Goal: Information Seeking & Learning: Learn about a topic

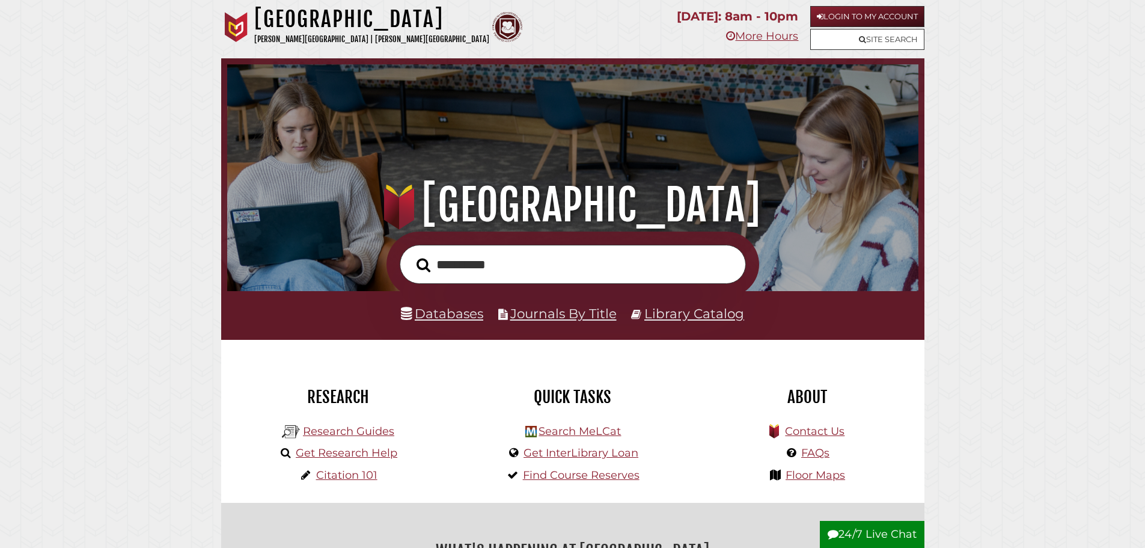
type input "**********"
click at [410, 254] on button "Search" at bounding box center [423, 265] width 26 height 22
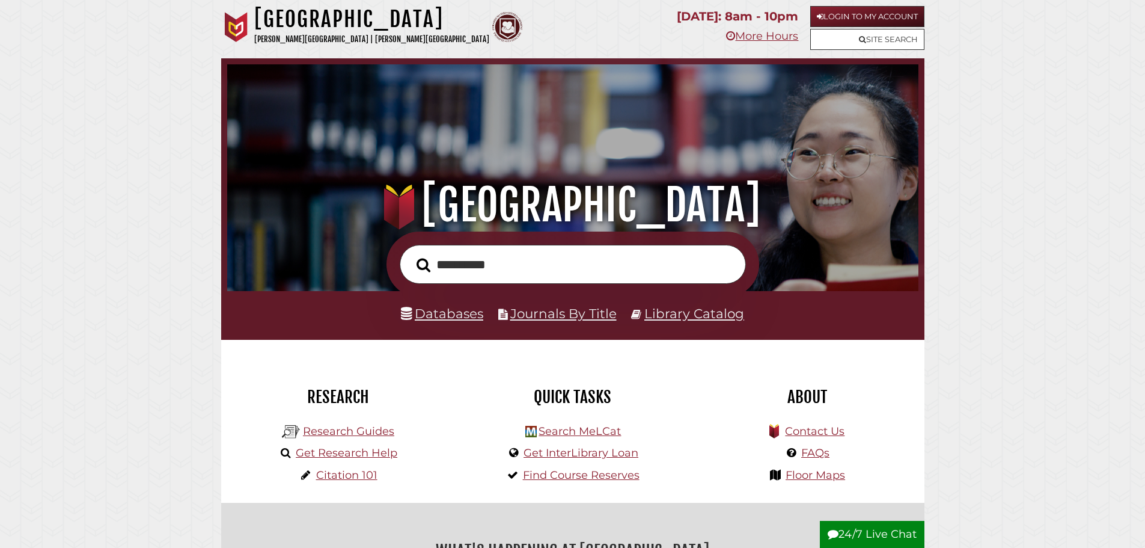
scroll to position [228, 685]
click at [581, 314] on link "Journals By Title" at bounding box center [563, 313] width 106 height 16
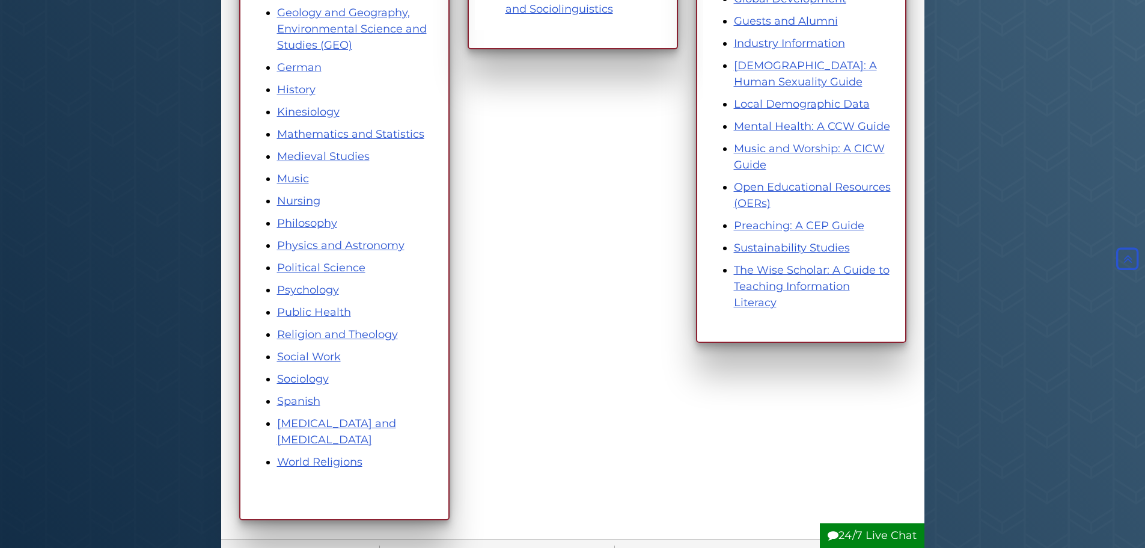
scroll to position [601, 0]
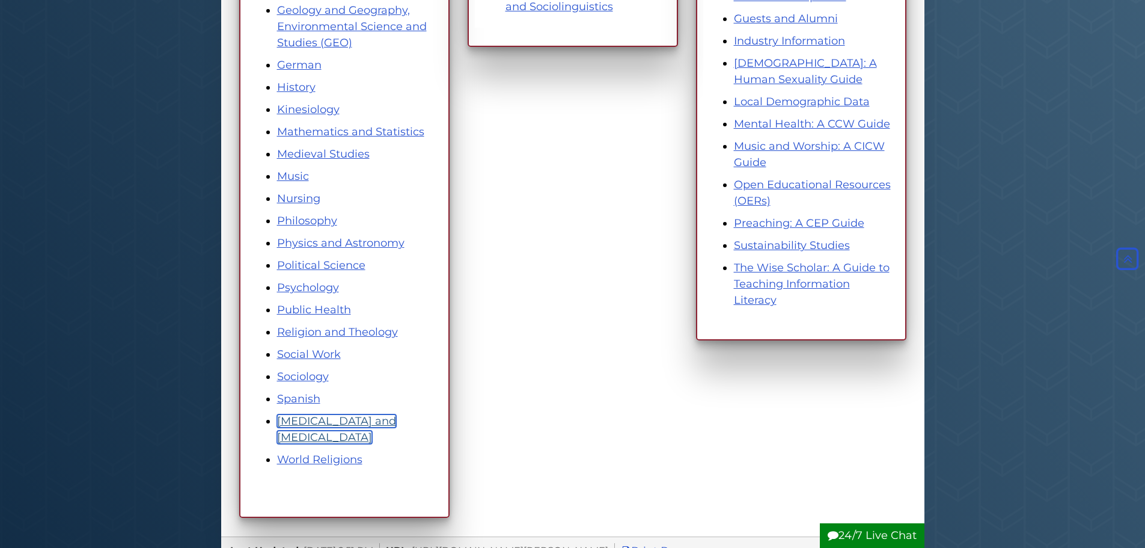
click at [291, 424] on link "Speech Pathology and Audiology" at bounding box center [336, 428] width 119 height 29
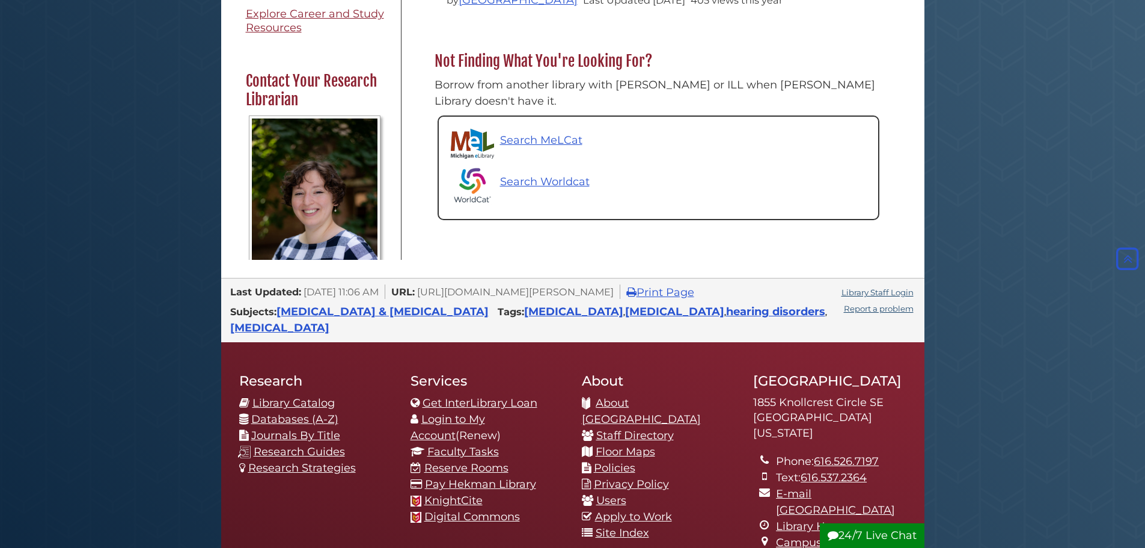
scroll to position [661, 0]
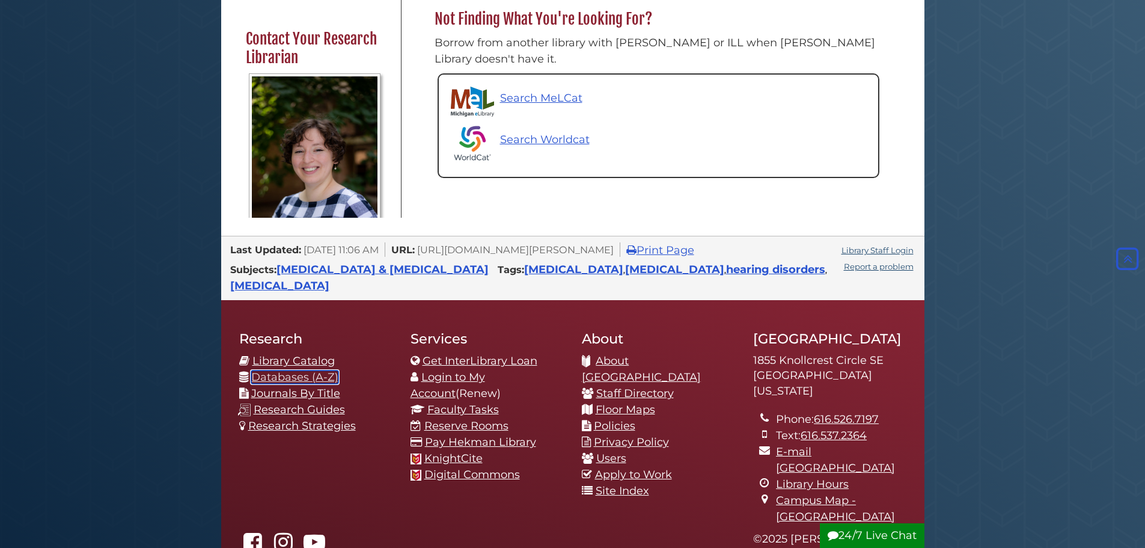
click at [288, 370] on link "Databases (A-Z)" at bounding box center [294, 376] width 87 height 13
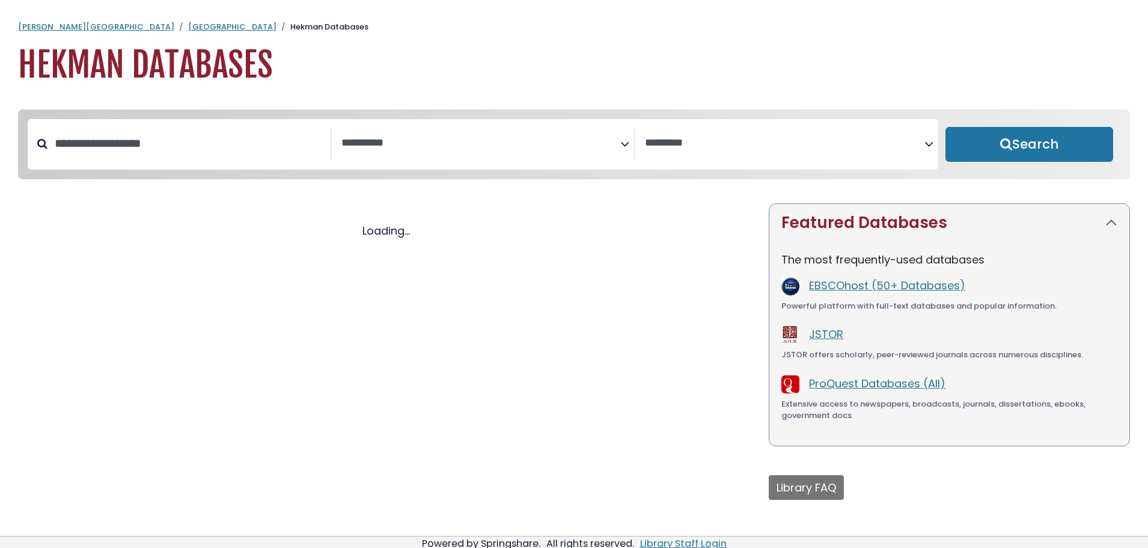
select select "Database Subject Filter"
select select "Database Vendors Filter"
select select "Database Subject Filter"
select select "Database Vendors Filter"
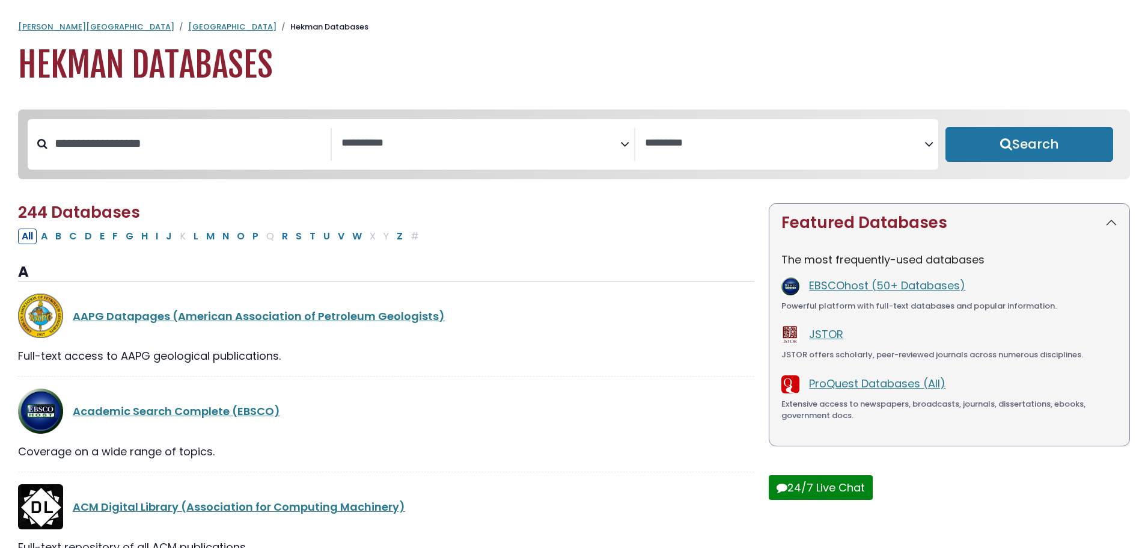
click at [437, 153] on span "Search filters" at bounding box center [480, 144] width 279 height 32
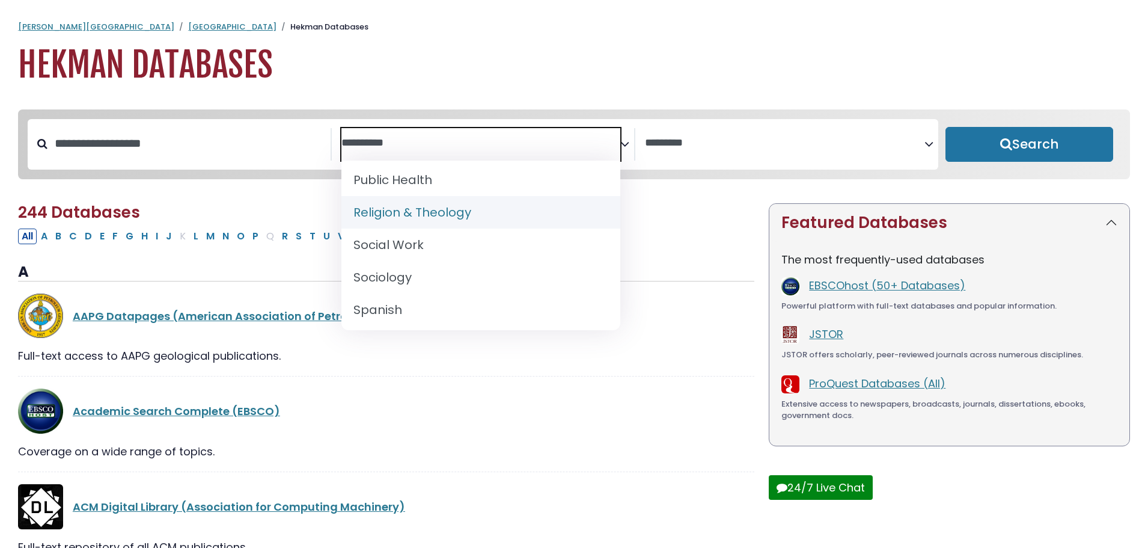
scroll to position [1202, 0]
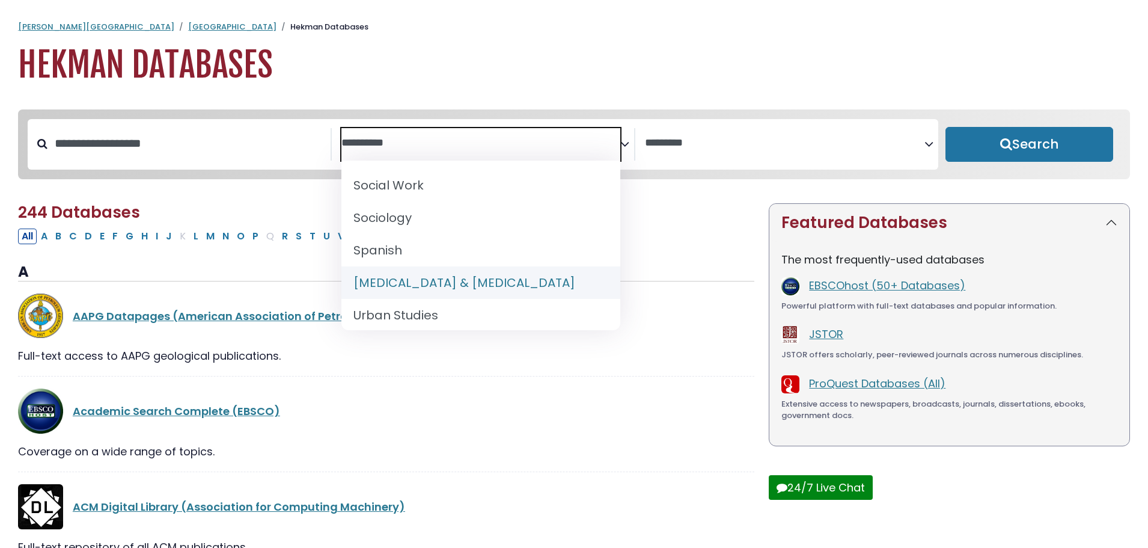
select select "*****"
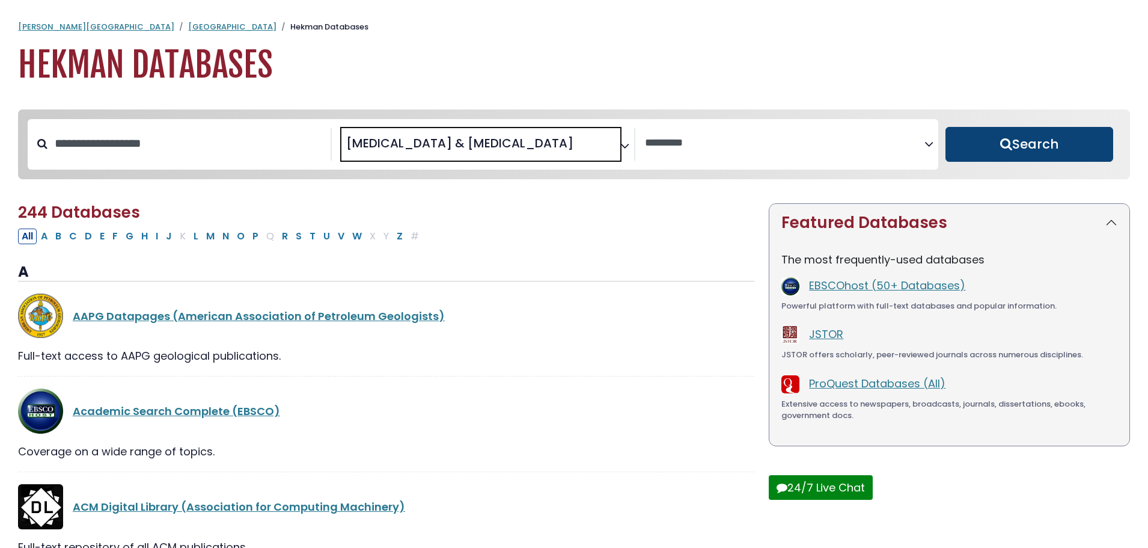
click at [986, 141] on button "Search" at bounding box center [1029, 144] width 168 height 35
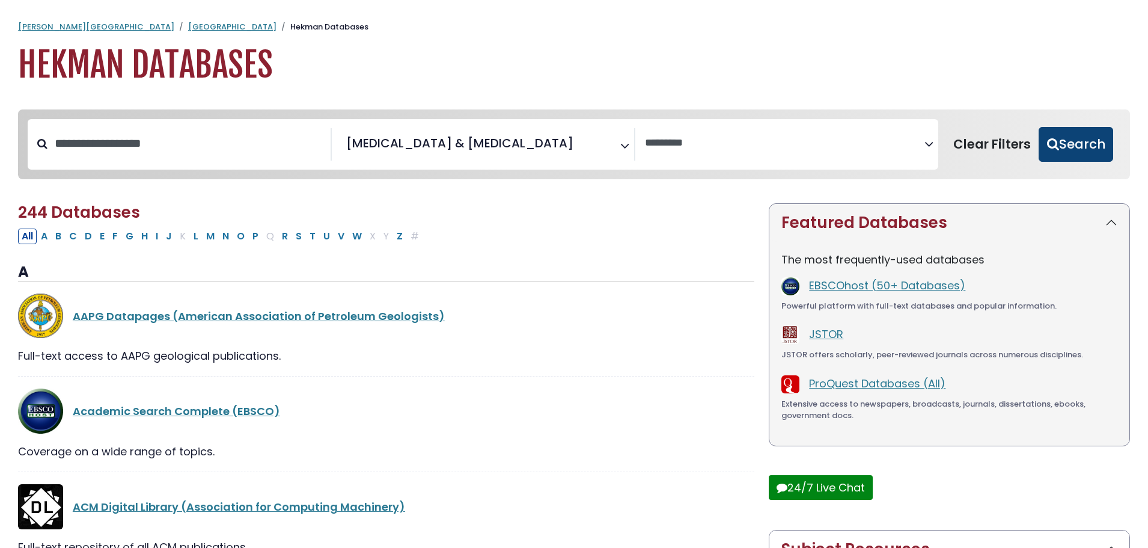
select select "Database Vendors Filter"
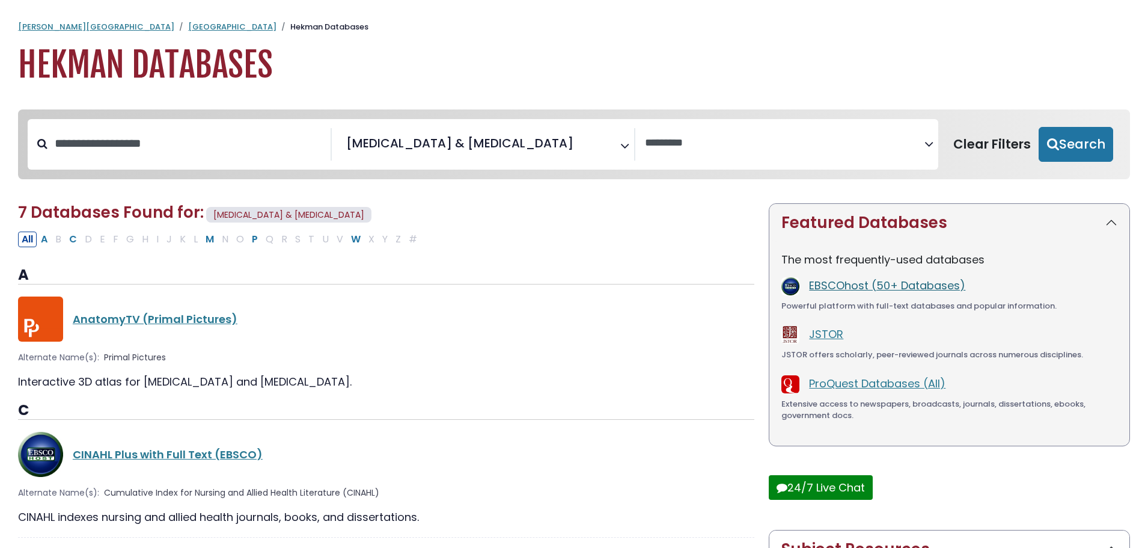
click at [844, 287] on link "EBSCOhost (50+ Databases)" at bounding box center [887, 285] width 156 height 15
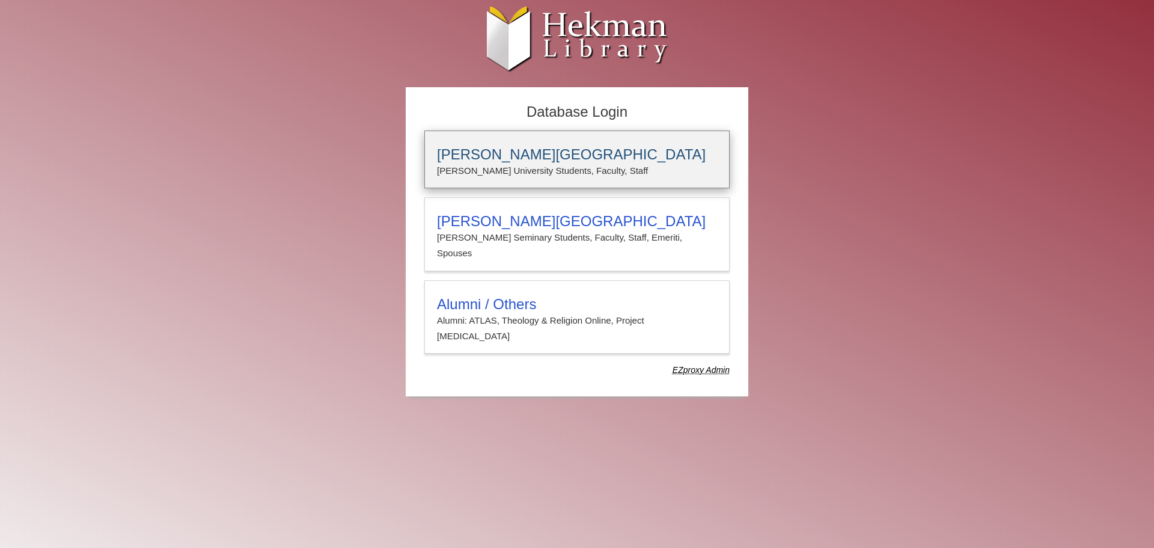
type input "**********"
click at [487, 174] on p "Calvin University Students, Faculty, Staff" at bounding box center [577, 171] width 280 height 16
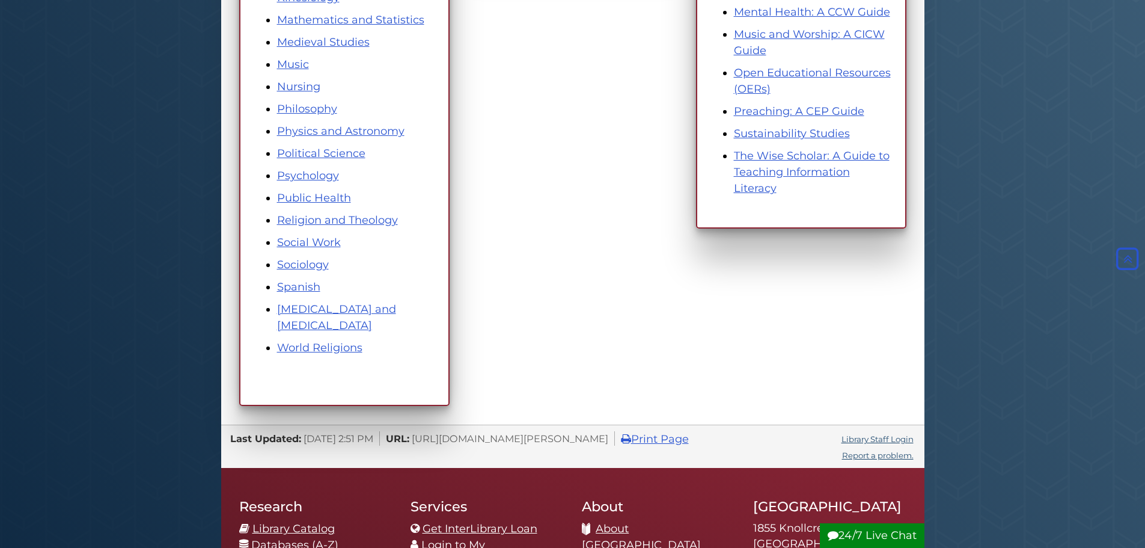
scroll to position [721, 0]
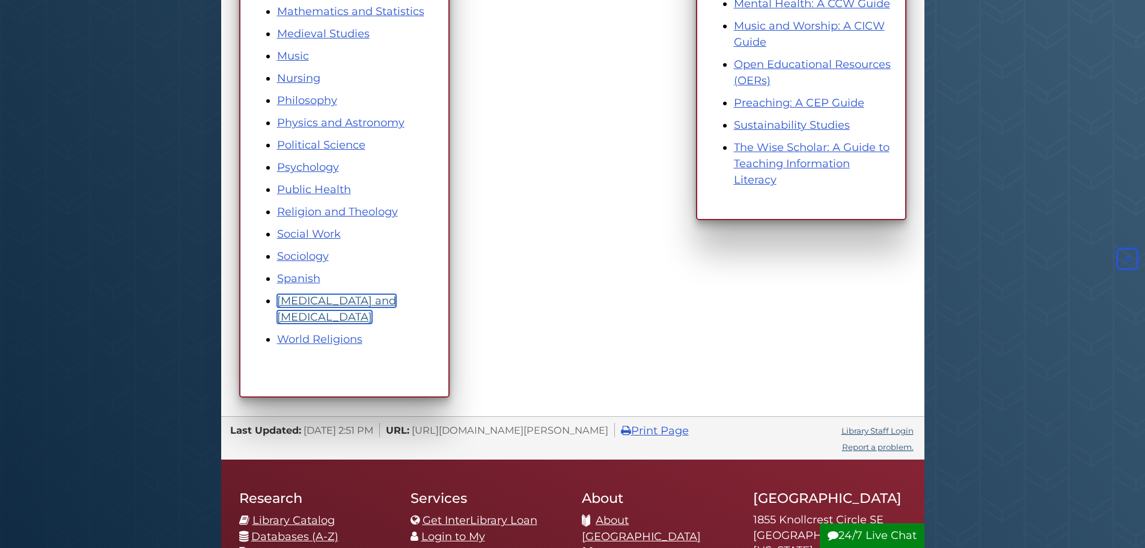
click at [308, 305] on link "Speech Pathology and Audiology" at bounding box center [336, 308] width 119 height 29
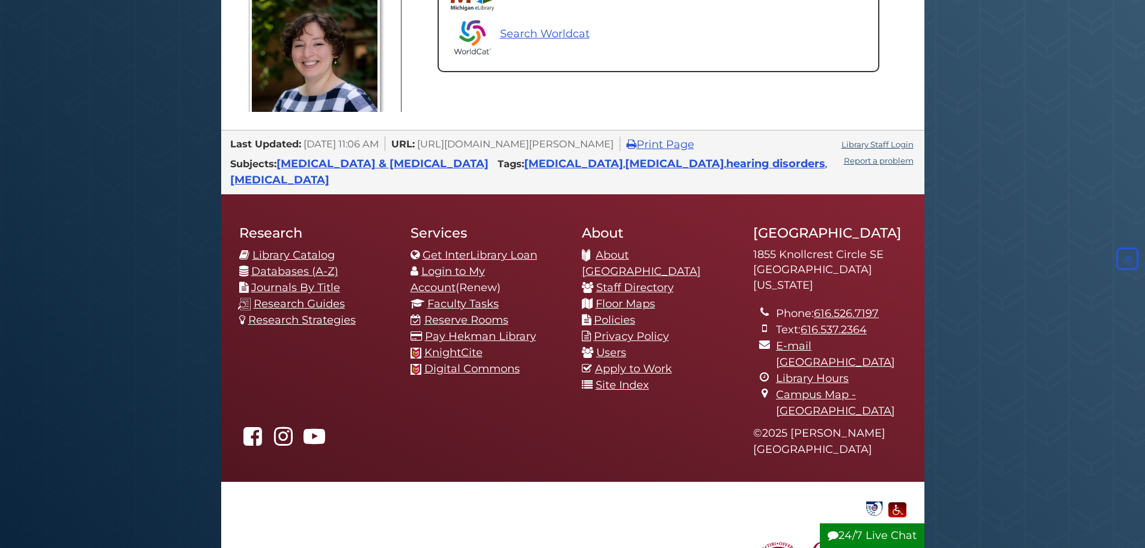
scroll to position [801, 0]
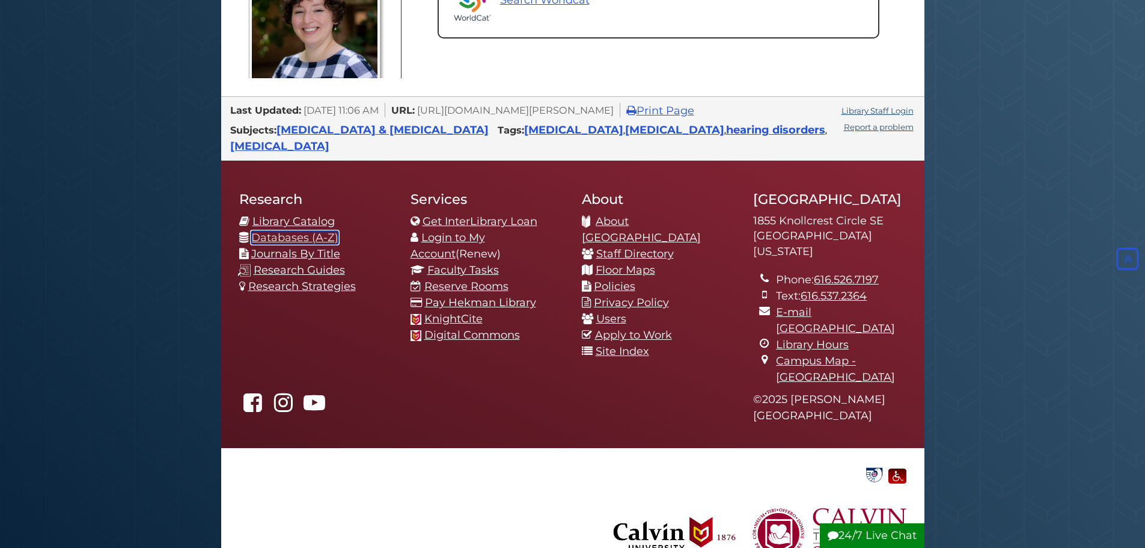
click at [317, 231] on link "Databases (A-Z)" at bounding box center [294, 237] width 87 height 13
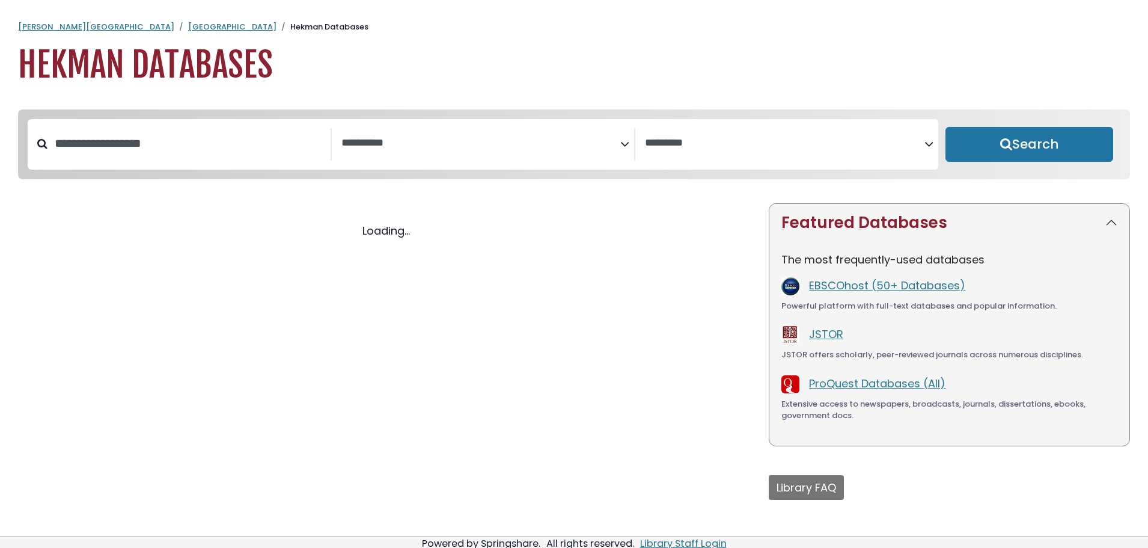
select select "Database Subject Filter"
select select "Database Vendors Filter"
select select "Database Subject Filter"
select select "Database Vendors Filter"
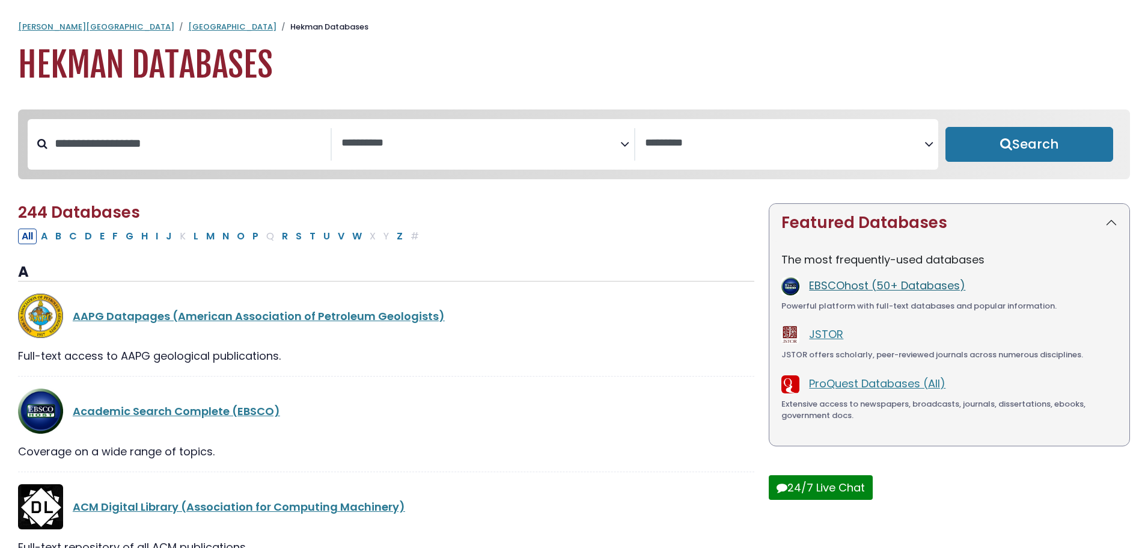
click at [829, 289] on link "EBSCOhost (50+ Databases)" at bounding box center [887, 285] width 156 height 15
